Goal: Information Seeking & Learning: Find specific page/section

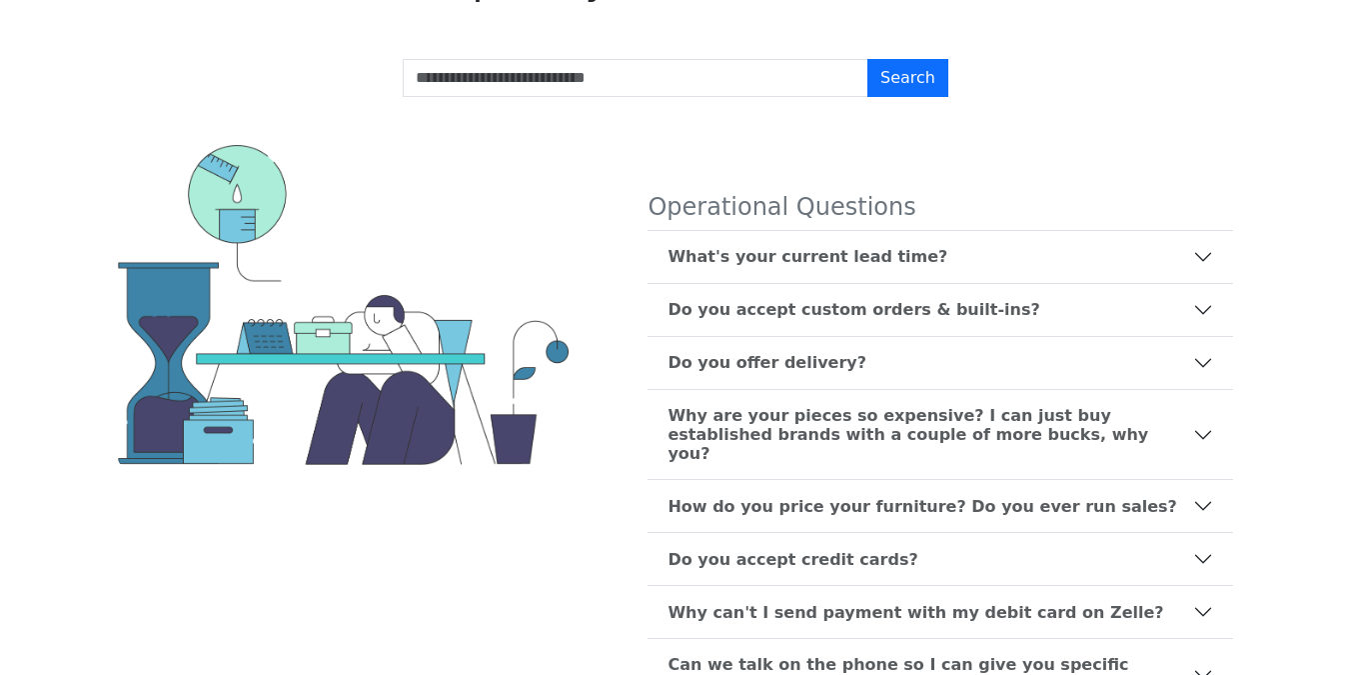
scroll to position [471, 0]
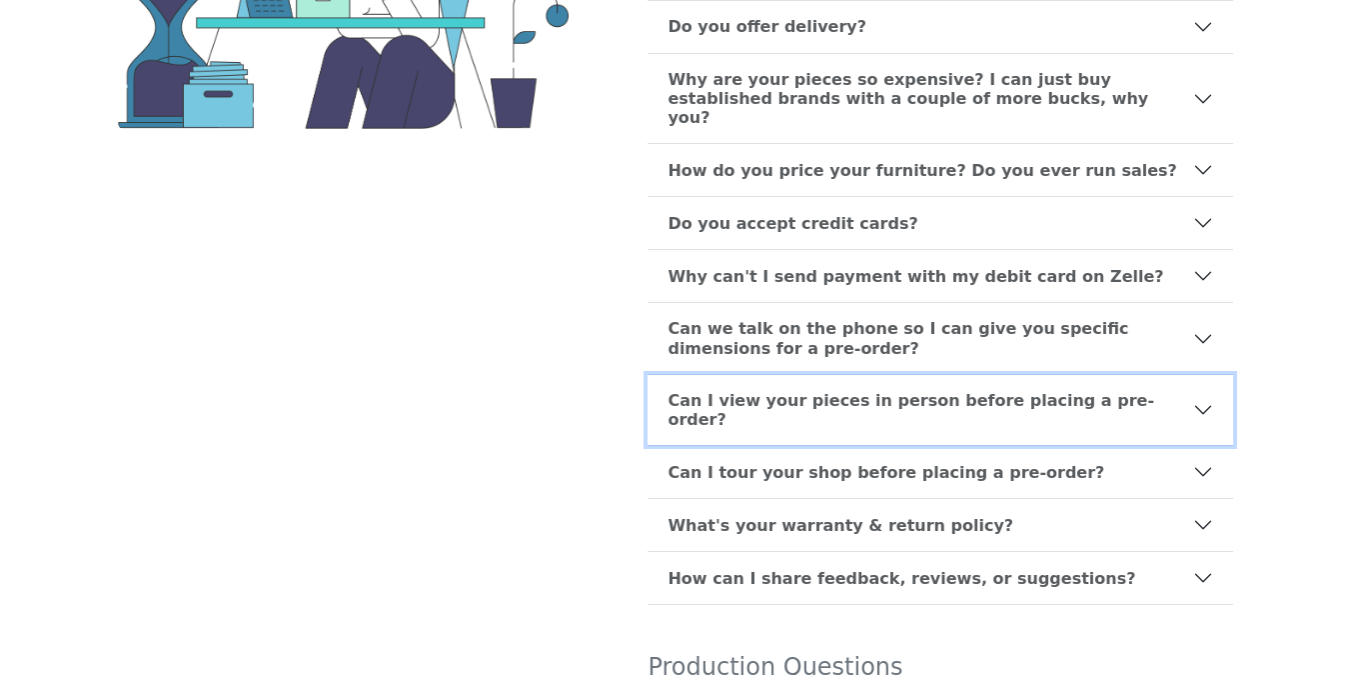
click at [801, 391] on b "Can I view your pieces in person before placing a pre-order?" at bounding box center [931, 410] width 526 height 38
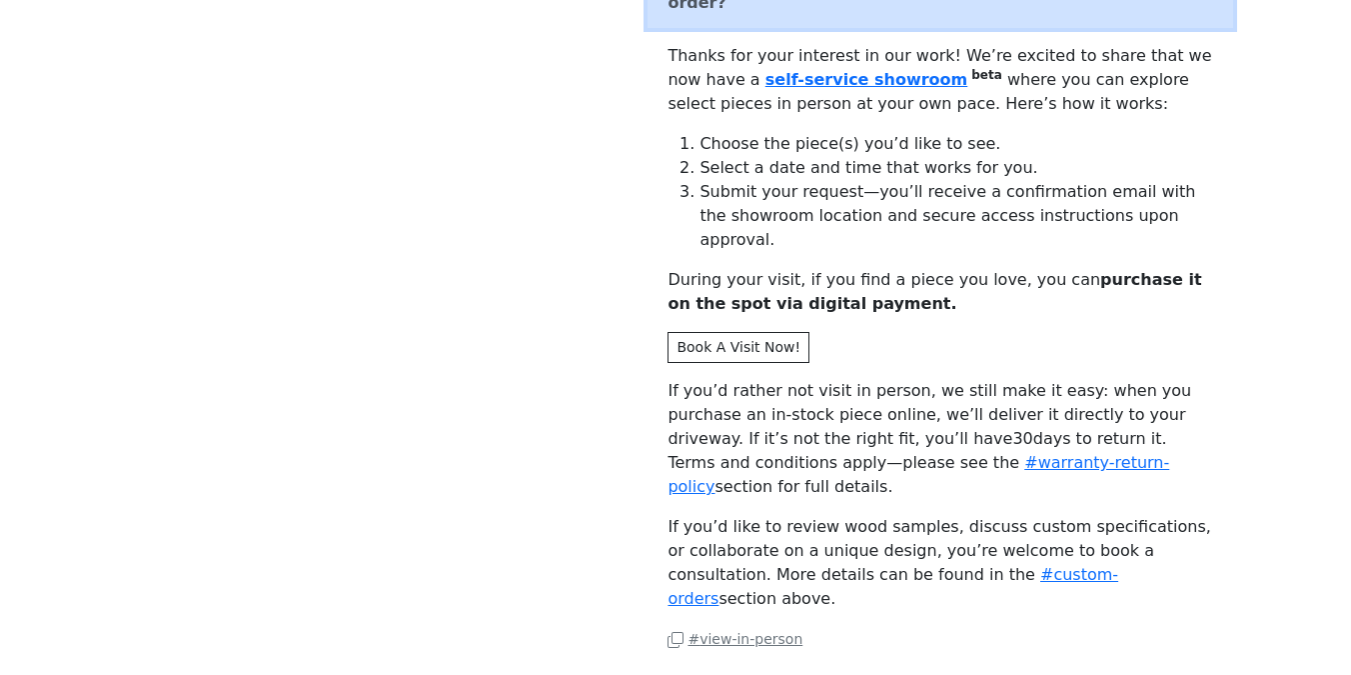
scroll to position [910, 0]
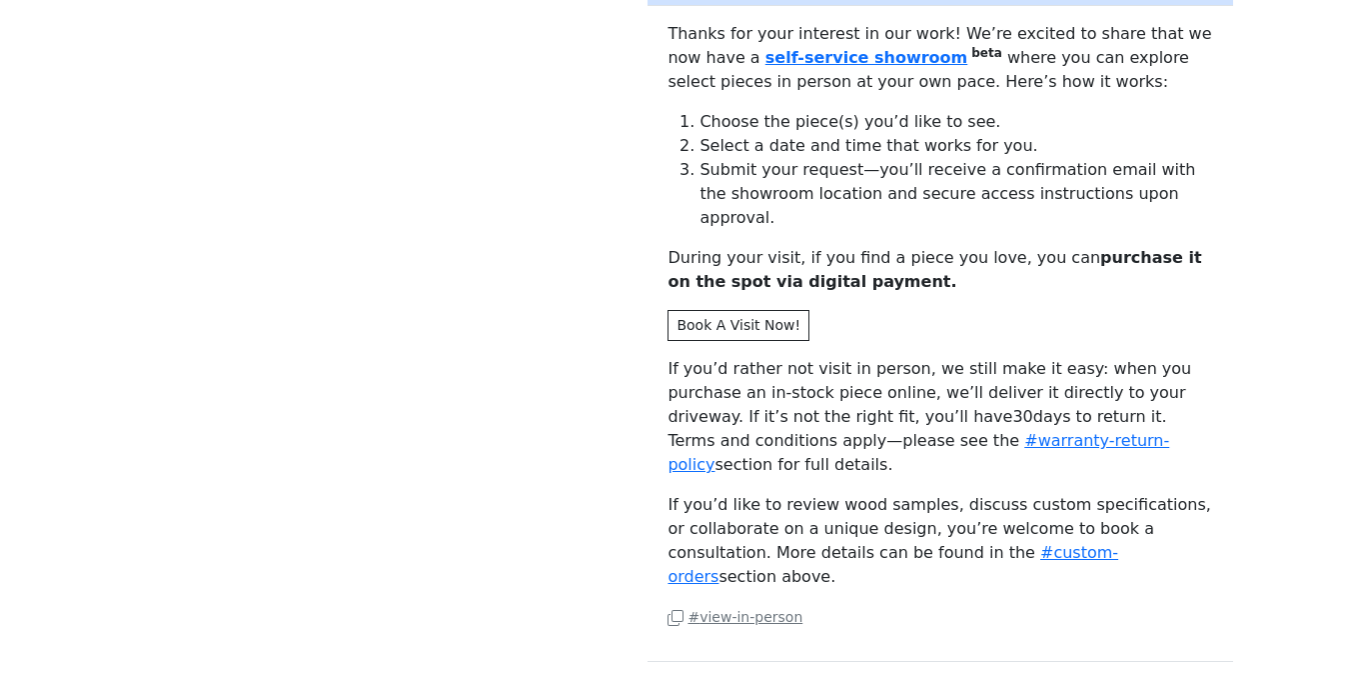
click at [724, 605] on p "# view-in-person" at bounding box center [941, 617] width 546 height 24
click at [731, 609] on small "# view-in-person" at bounding box center [735, 617] width 135 height 16
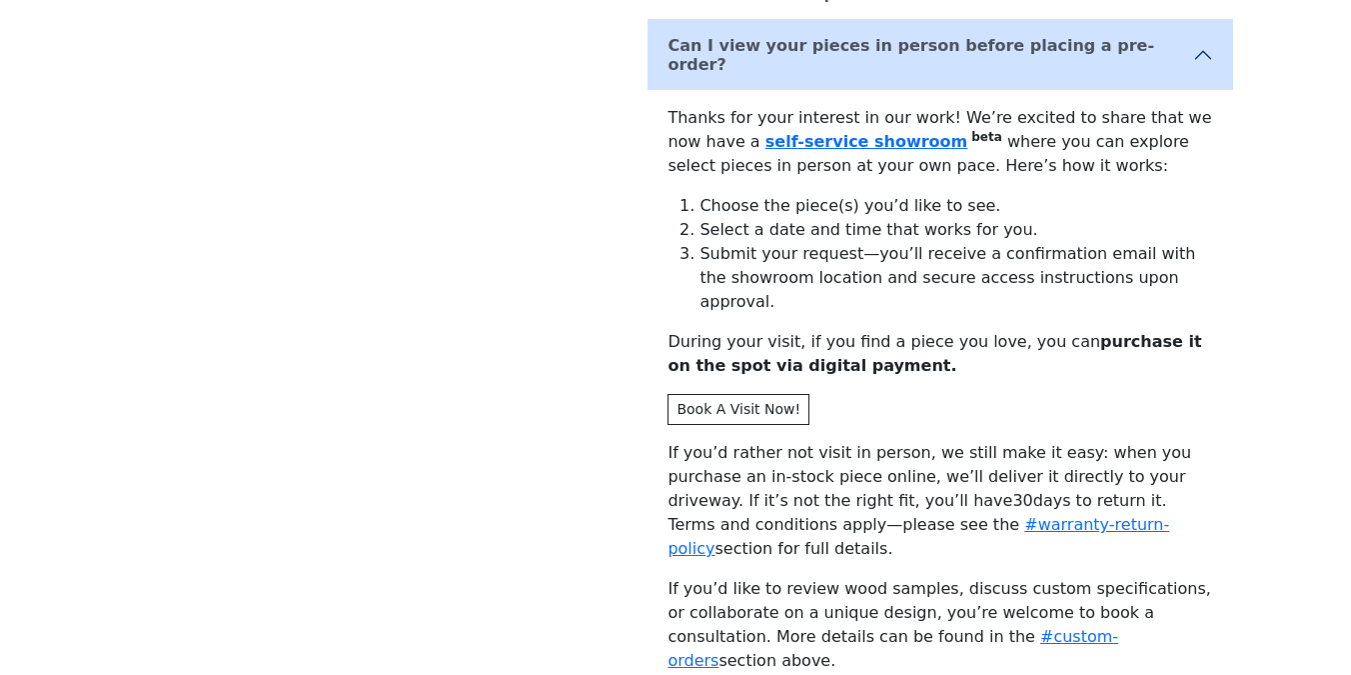
scroll to position [826, 0]
click at [536, 246] on div "Operational Questions What's your current lead time? Our current lead time is 1…" at bounding box center [676, 683] width 1140 height 2458
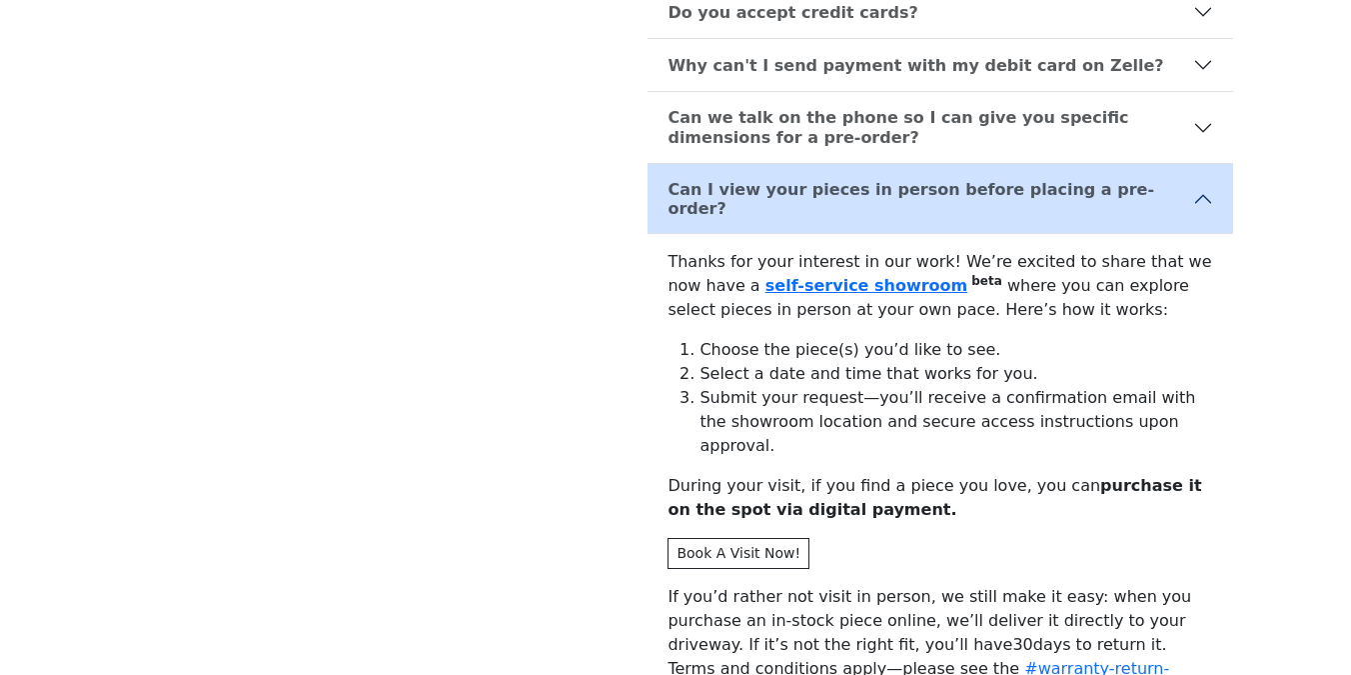
scroll to position [813, 0]
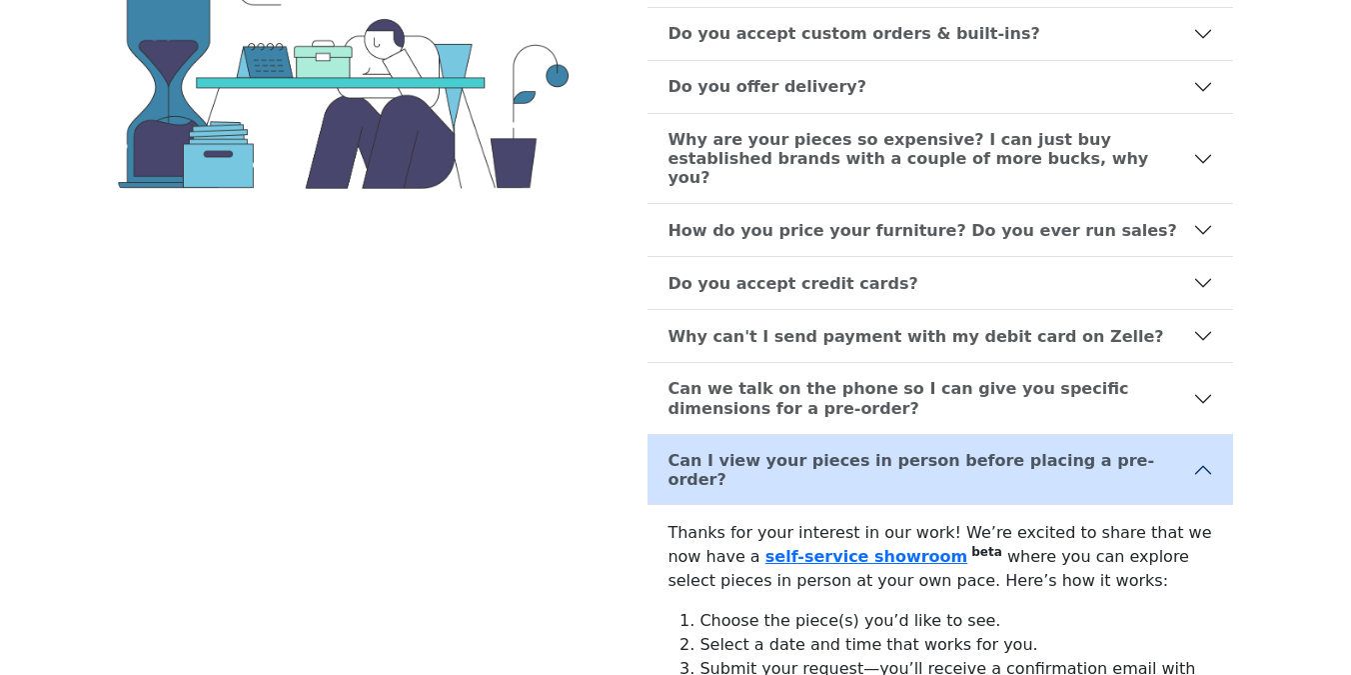
scroll to position [0, 0]
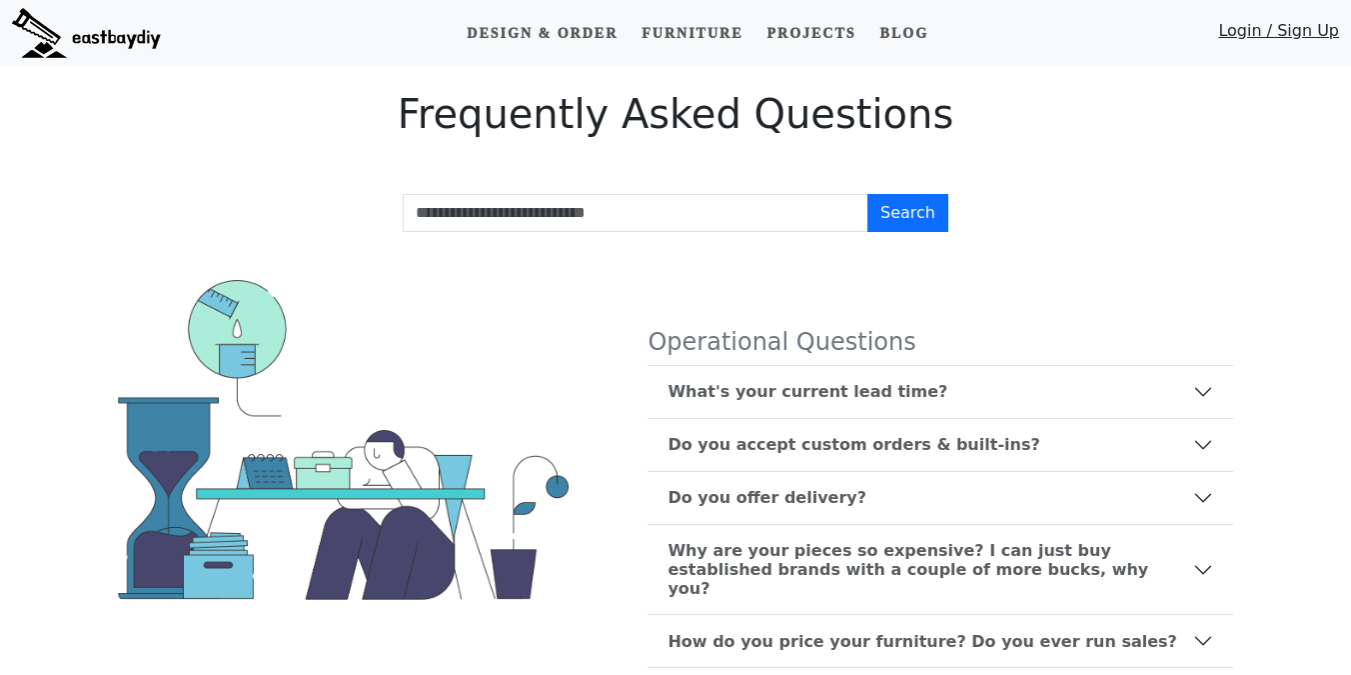
click at [774, 103] on h2 "Frequently Asked Questions" at bounding box center [676, 114] width 1140 height 48
click at [354, 128] on h2 "Frequently Asked Questions" at bounding box center [676, 114] width 1140 height 48
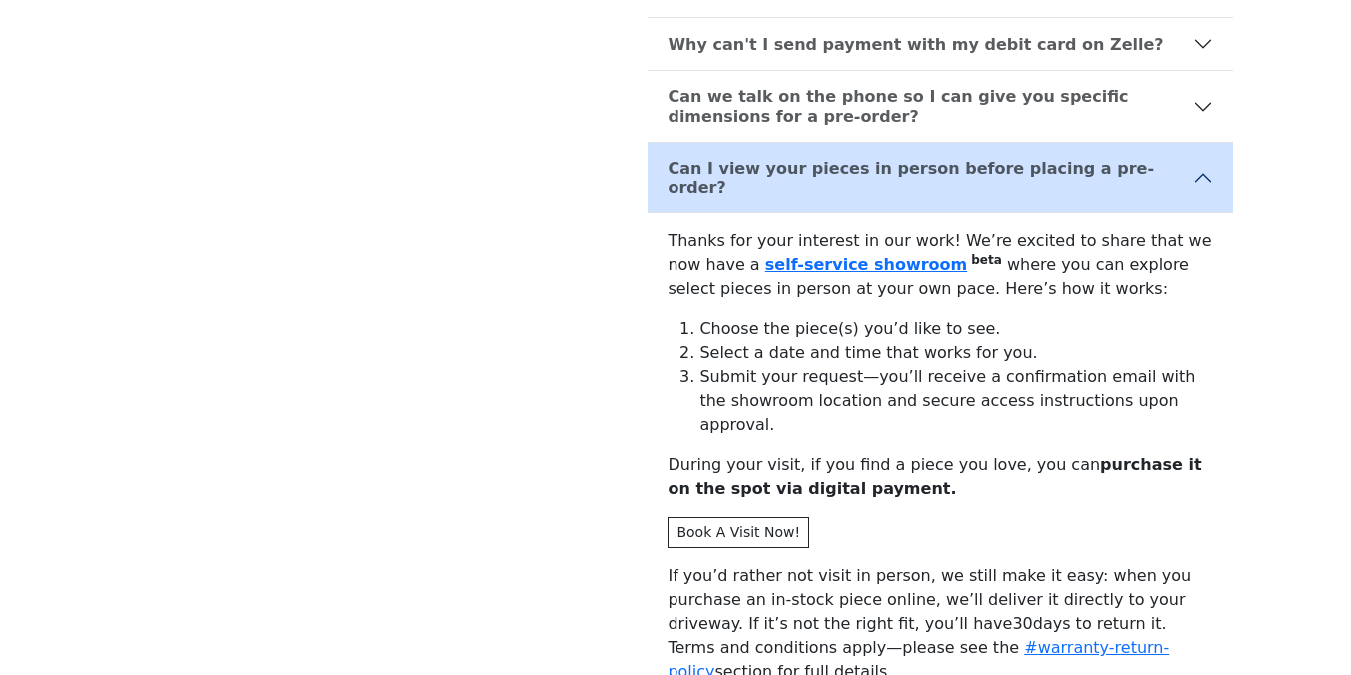
scroll to position [1109, 0]
